Goal: Find specific page/section: Find specific page/section

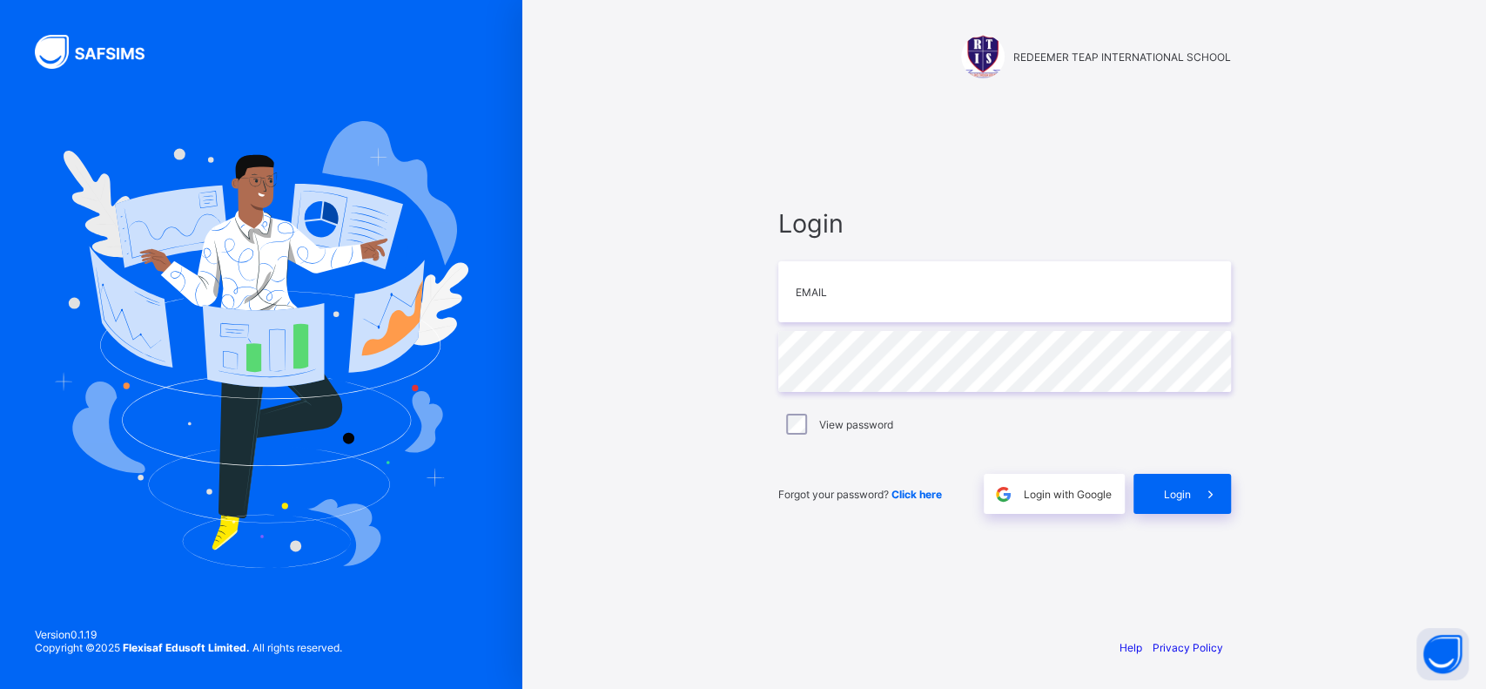
click at [887, 85] on div "REDEEMER TEAP INTERNATIONAL SCHOOL Login Email Password View password Forgot yo…" at bounding box center [1005, 344] width 522 height 689
click at [815, 295] on input "email" at bounding box center [1004, 291] width 453 height 61
type input "**********"
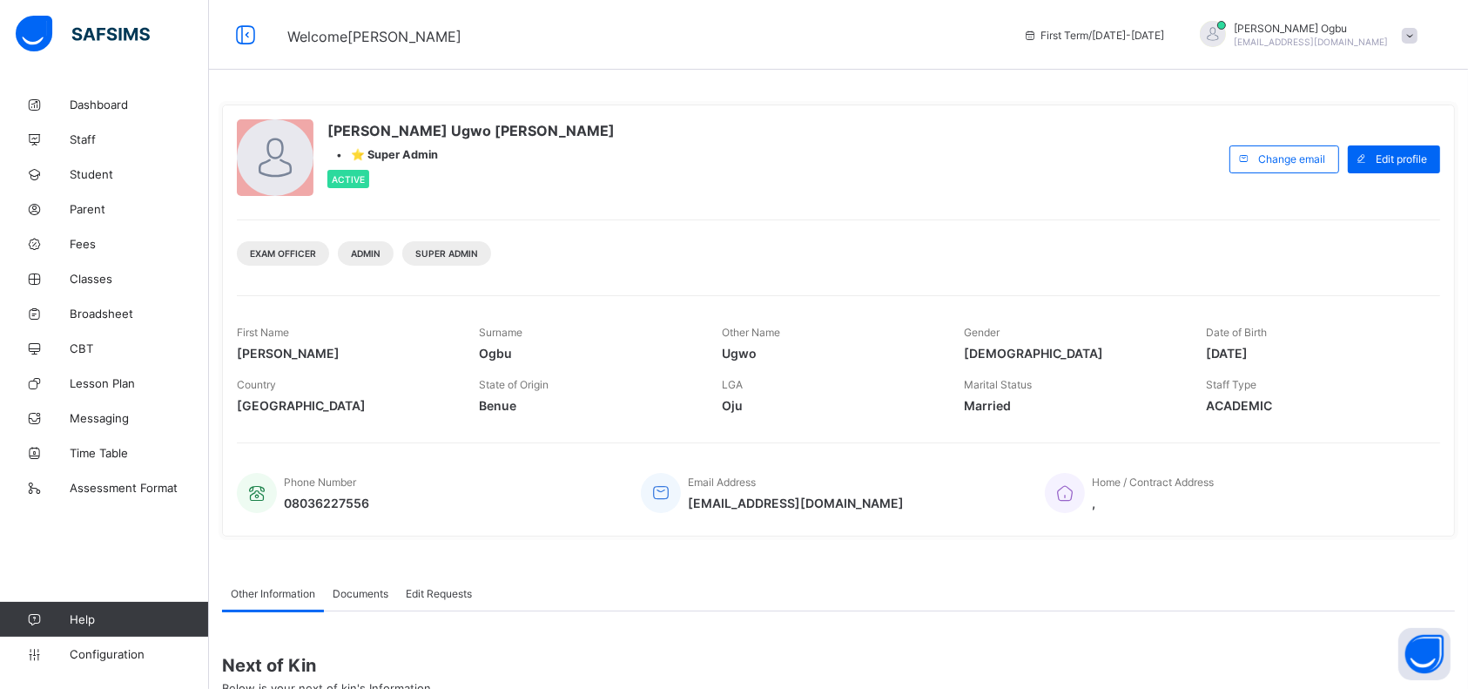
click at [69, 251] on link "Fees" at bounding box center [104, 243] width 209 height 35
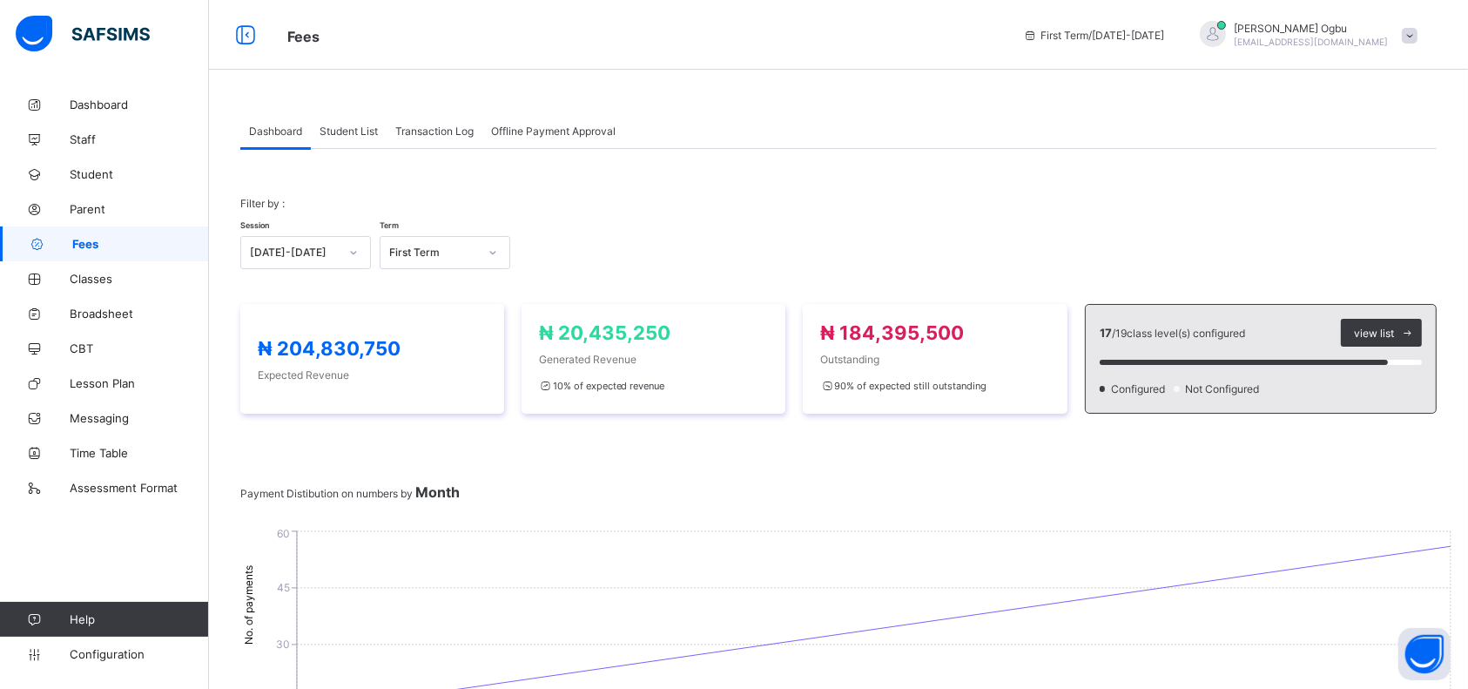
click at [346, 125] on span "Student List" at bounding box center [349, 131] width 58 height 13
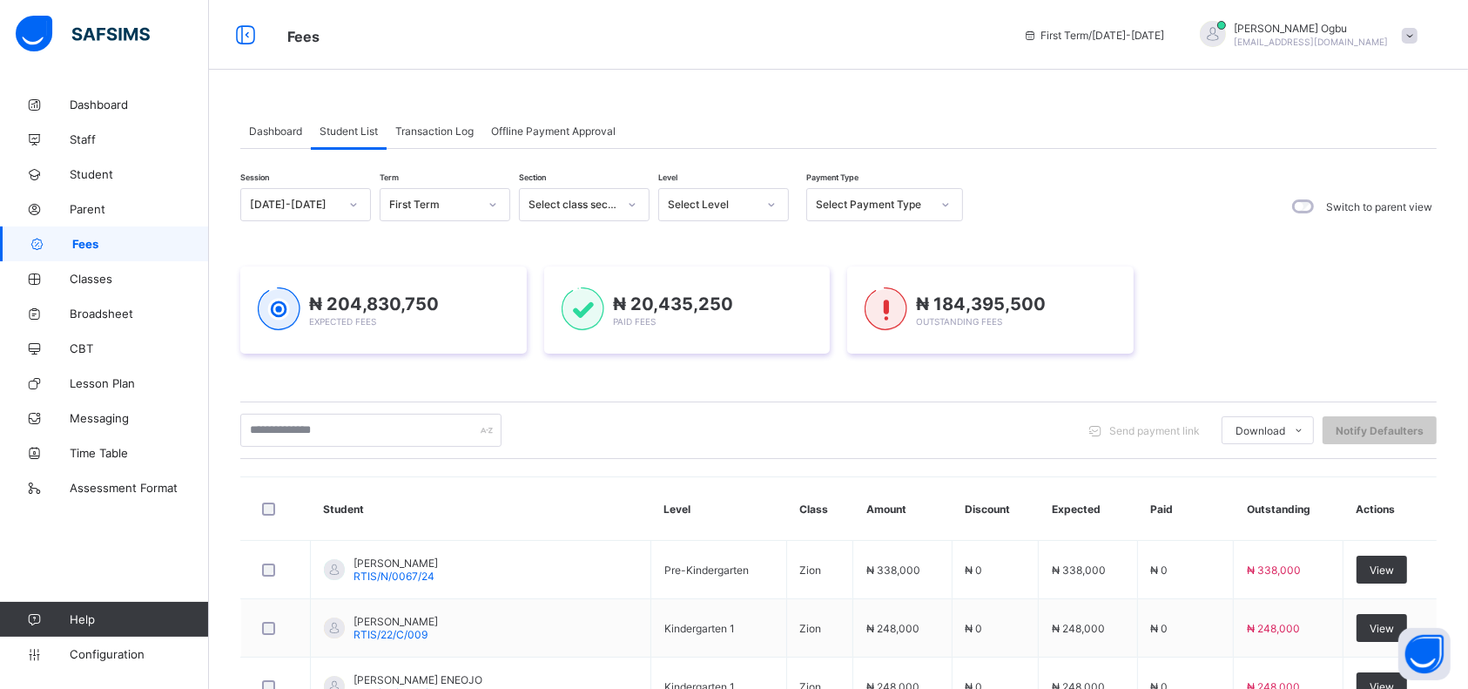
click at [266, 125] on span "Dashboard" at bounding box center [275, 131] width 53 height 13
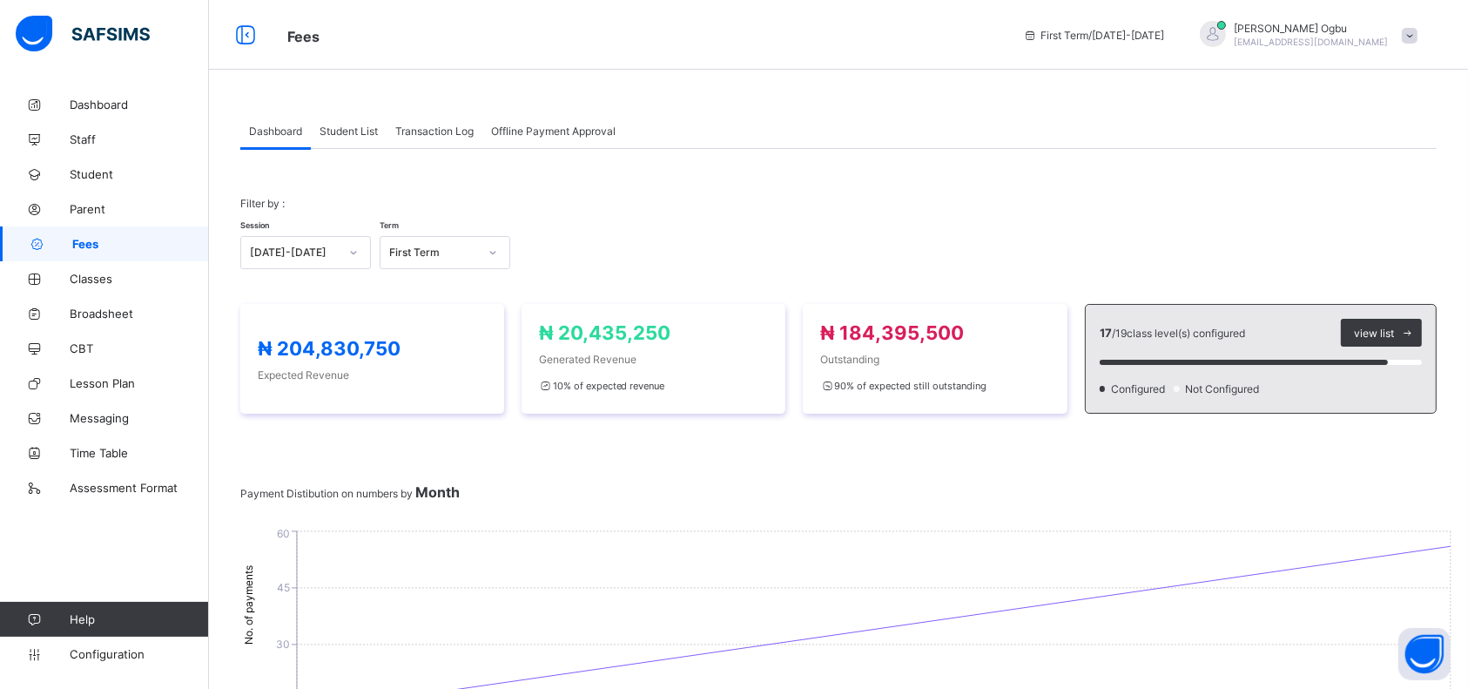
click at [354, 125] on span "Student List" at bounding box center [349, 131] width 58 height 13
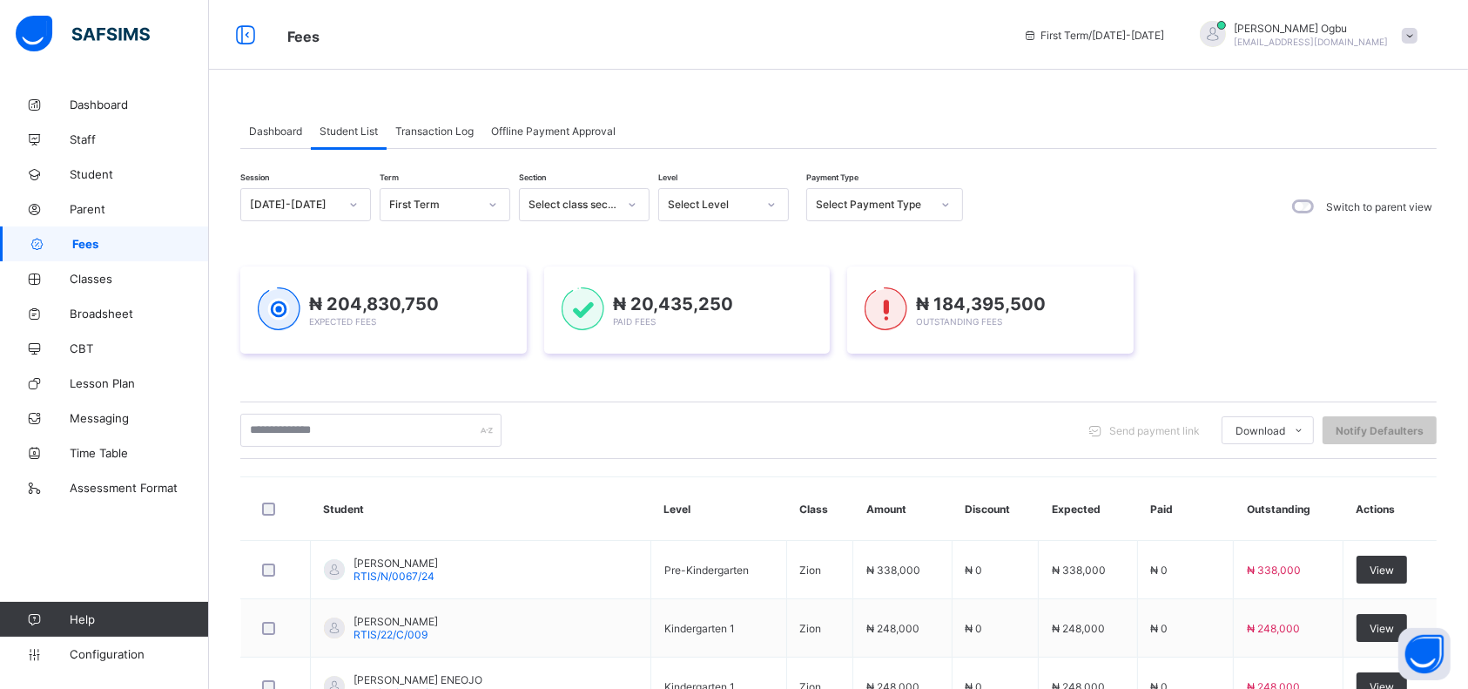
click at [435, 137] on div "Transaction Log" at bounding box center [435, 130] width 96 height 35
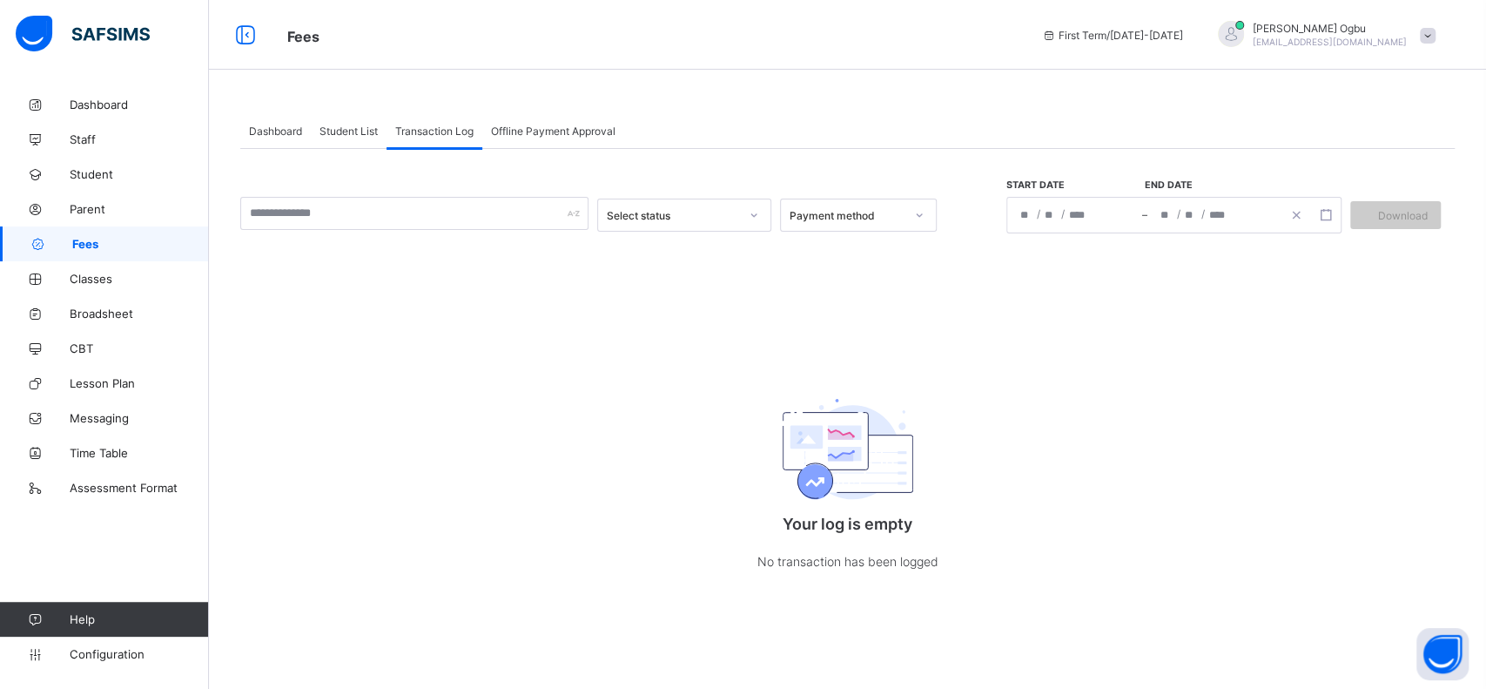
click at [279, 126] on span "Dashboard" at bounding box center [275, 131] width 53 height 13
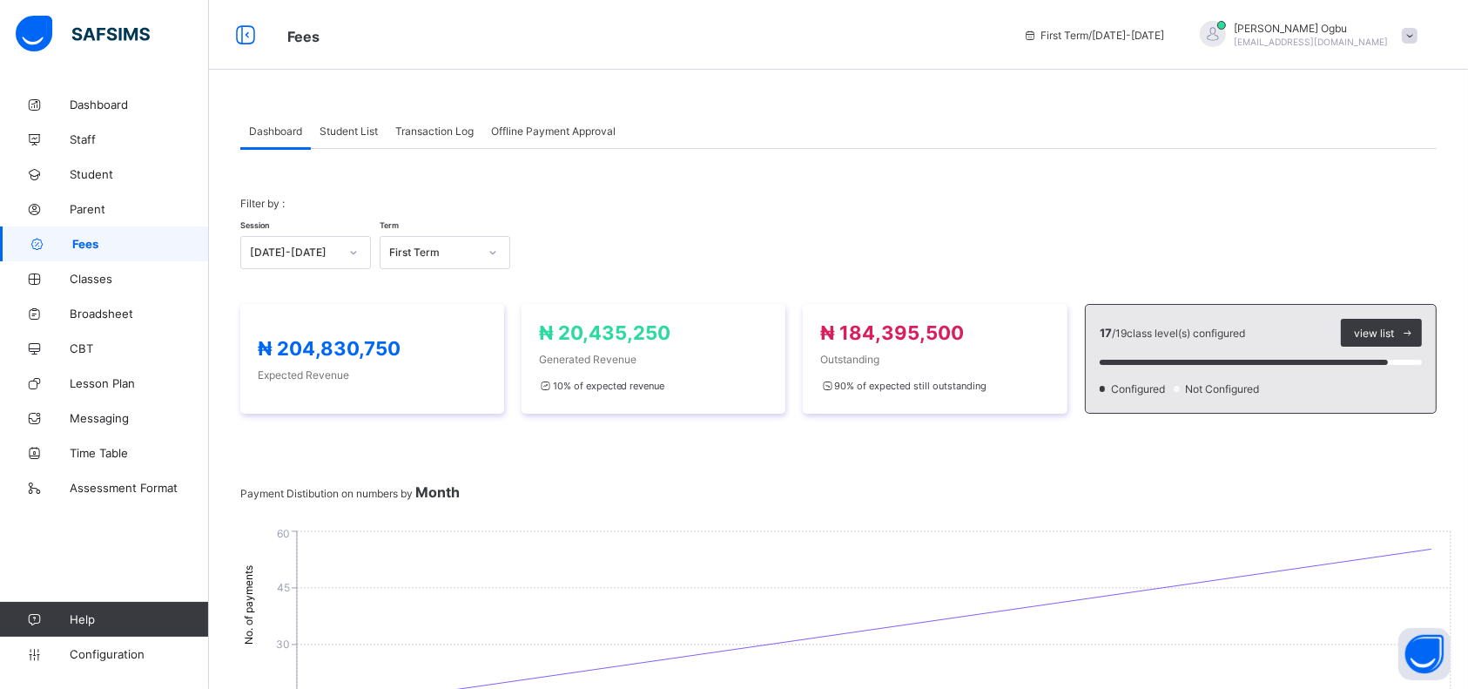
click at [322, 127] on span "Student List" at bounding box center [349, 131] width 58 height 13
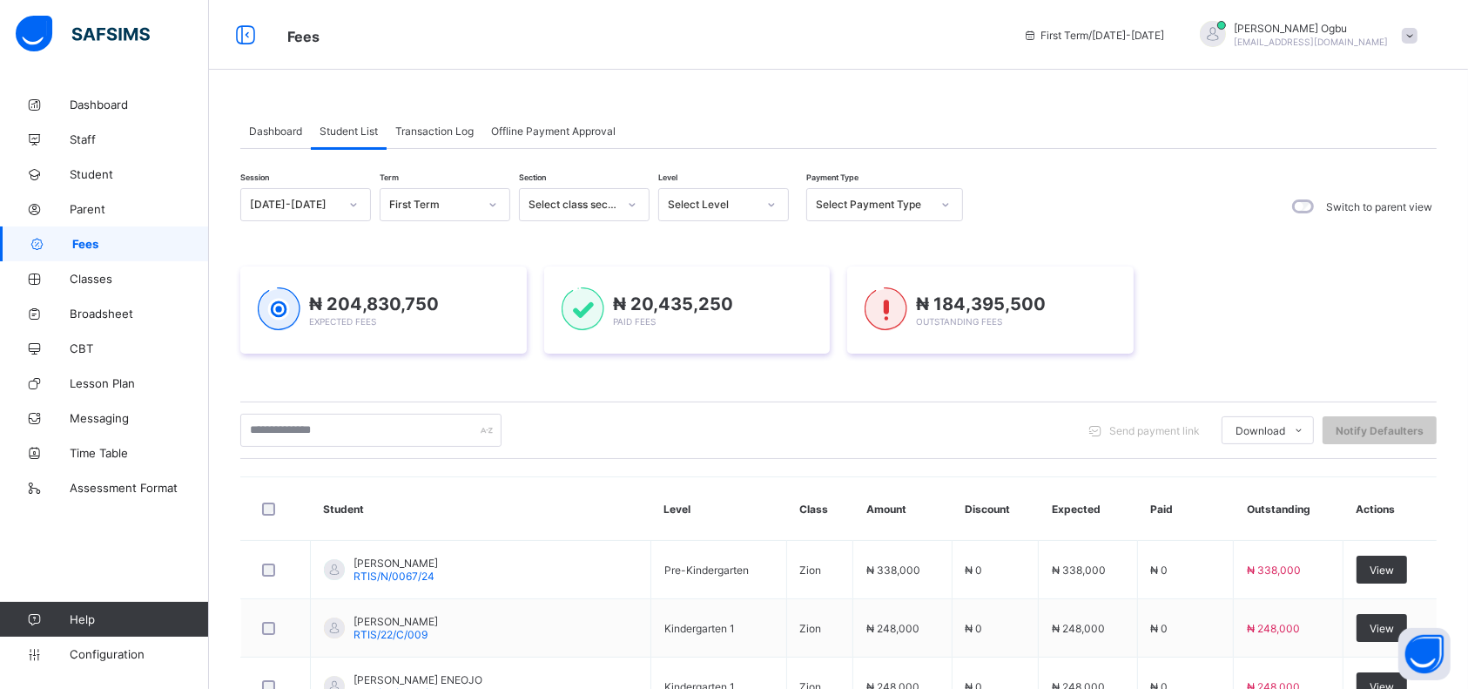
click at [260, 128] on span "Dashboard" at bounding box center [275, 131] width 53 height 13
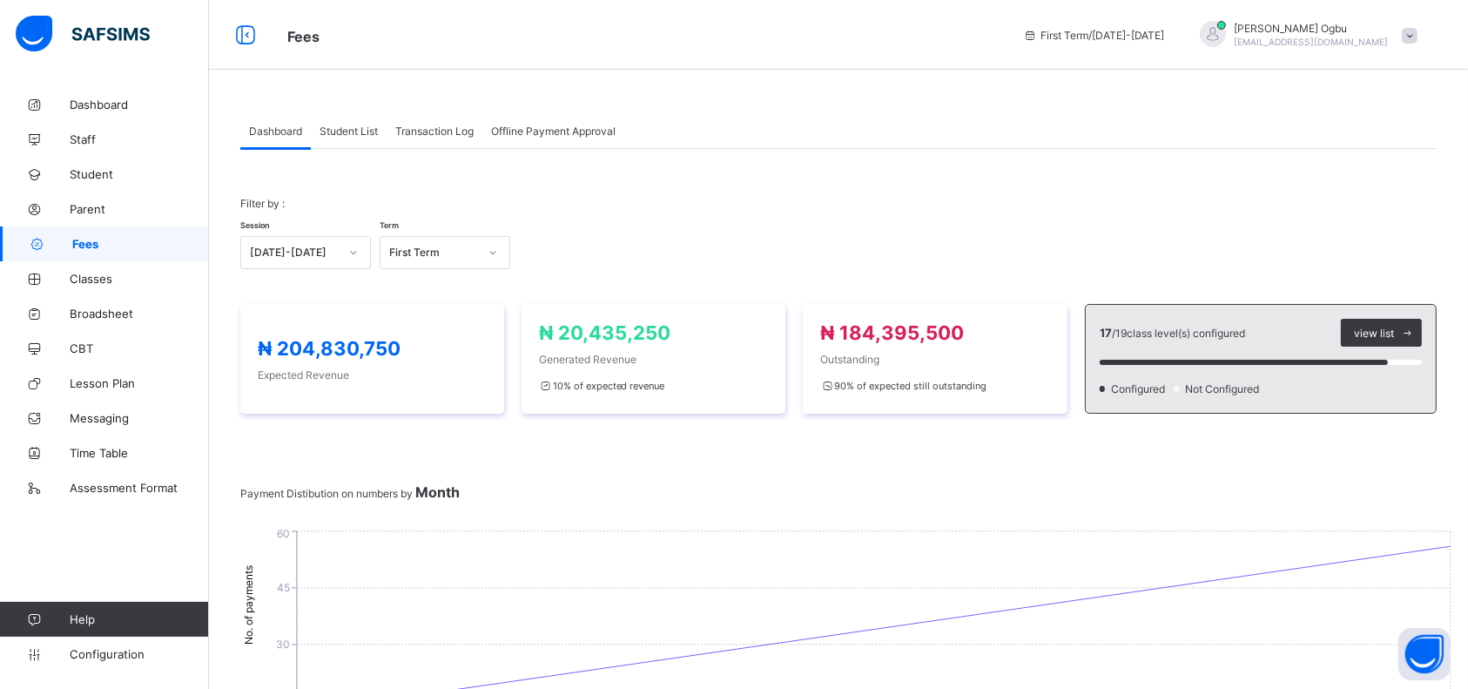
click at [340, 125] on span "Student List" at bounding box center [349, 131] width 58 height 13
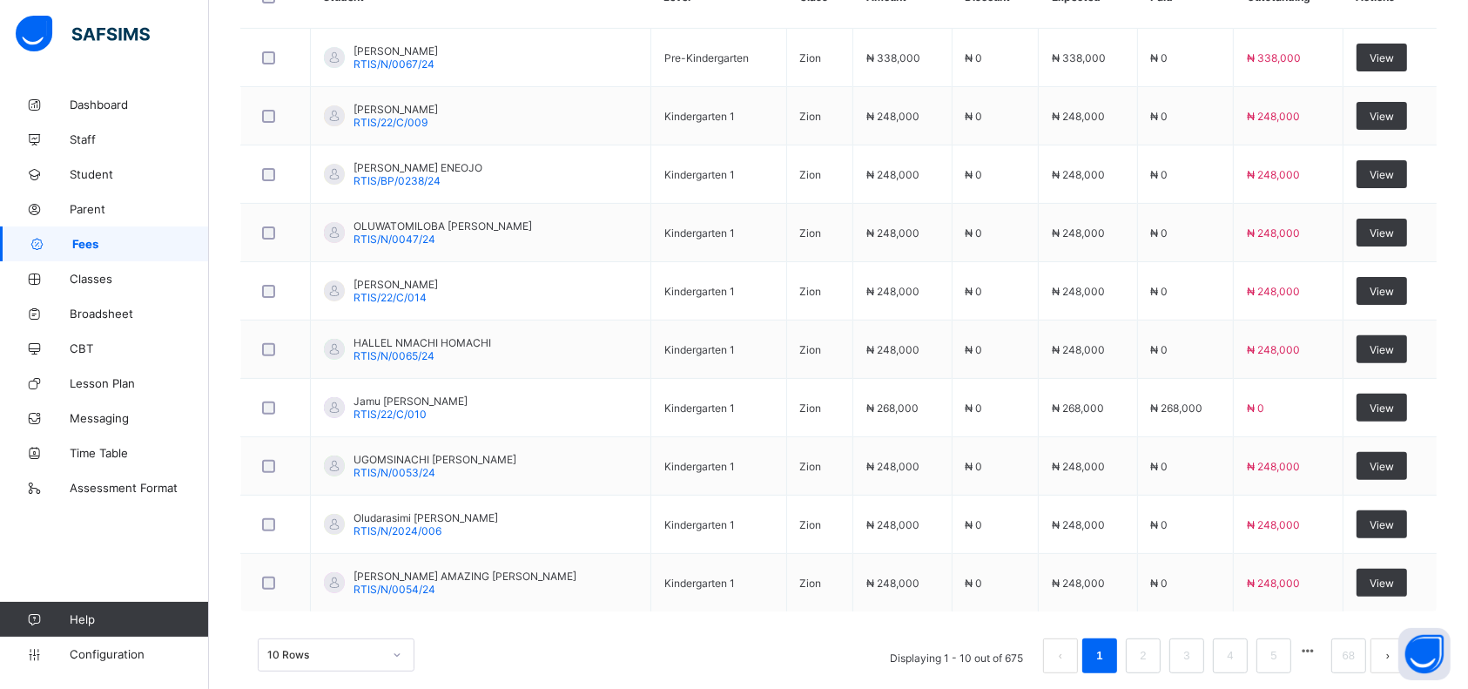
scroll to position [538, 0]
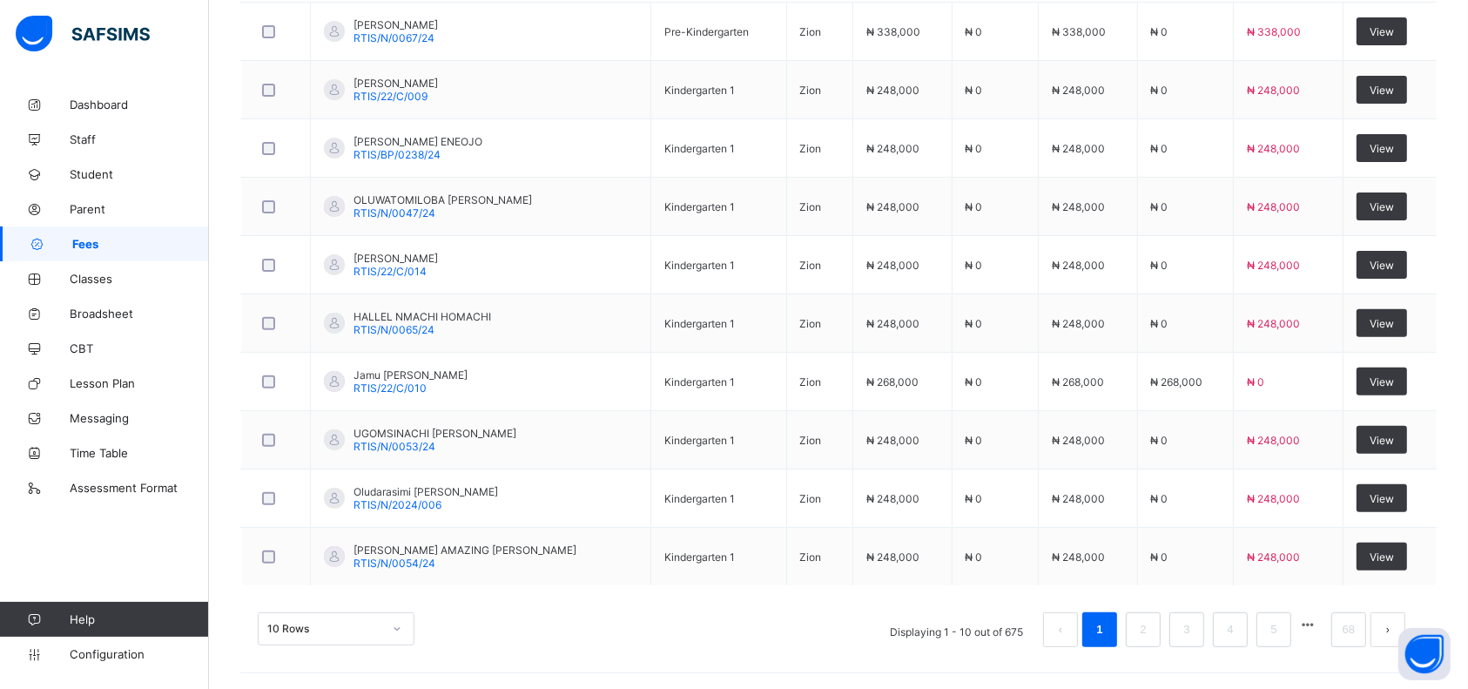
click at [481, 592] on div "10 Rows Displaying 1 - 10 out of 675 1 2 3 4 5 68" at bounding box center [838, 620] width 1196 height 87
click at [515, 586] on div "10 Rows Displaying 1 - 10 out of 675 1 2 3 4 5 68" at bounding box center [838, 620] width 1196 height 87
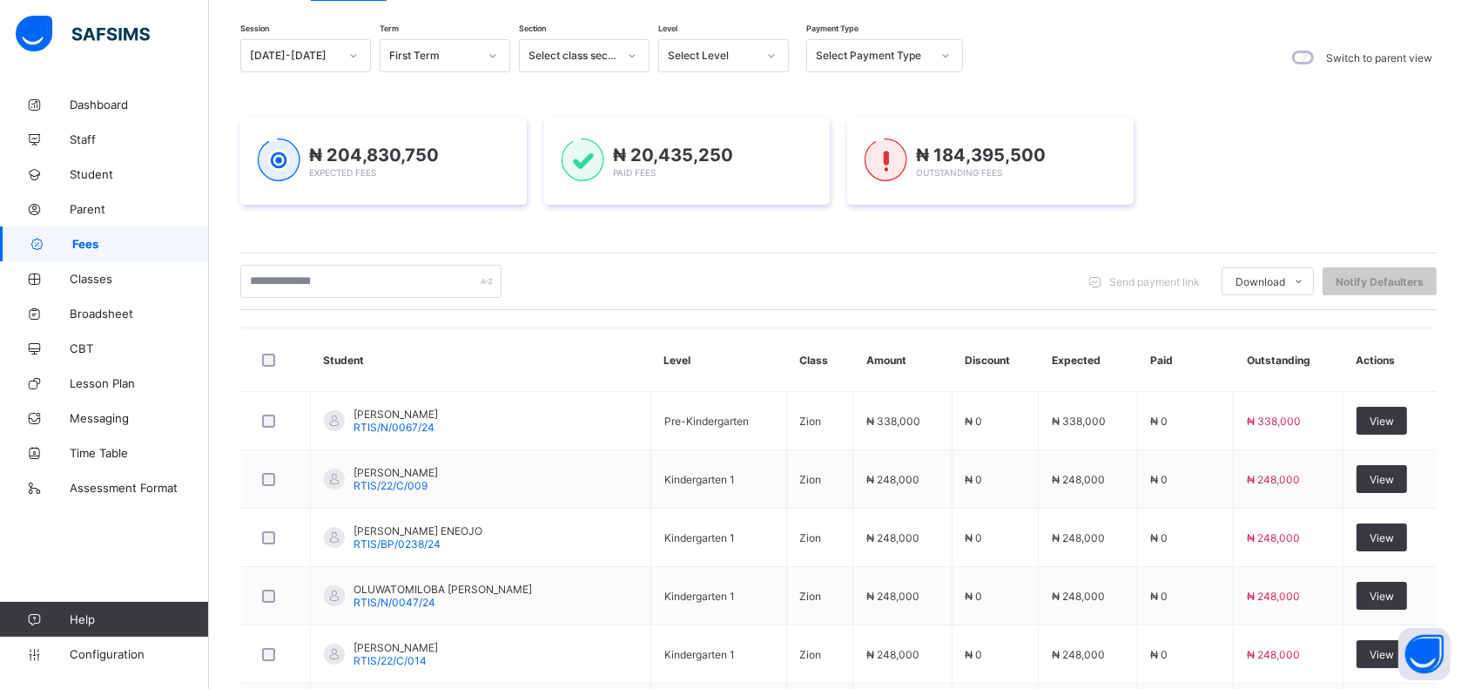
scroll to position [0, 0]
